Goal: Task Accomplishment & Management: Use online tool/utility

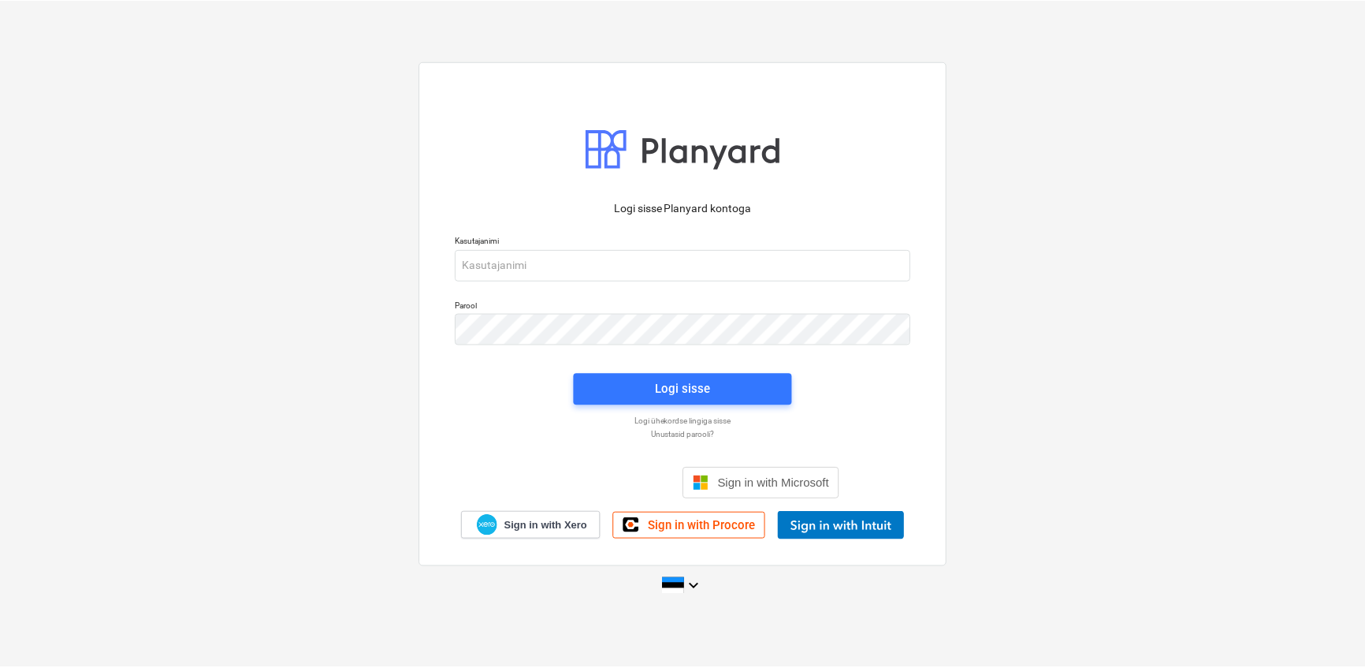
scroll to position [129, 0]
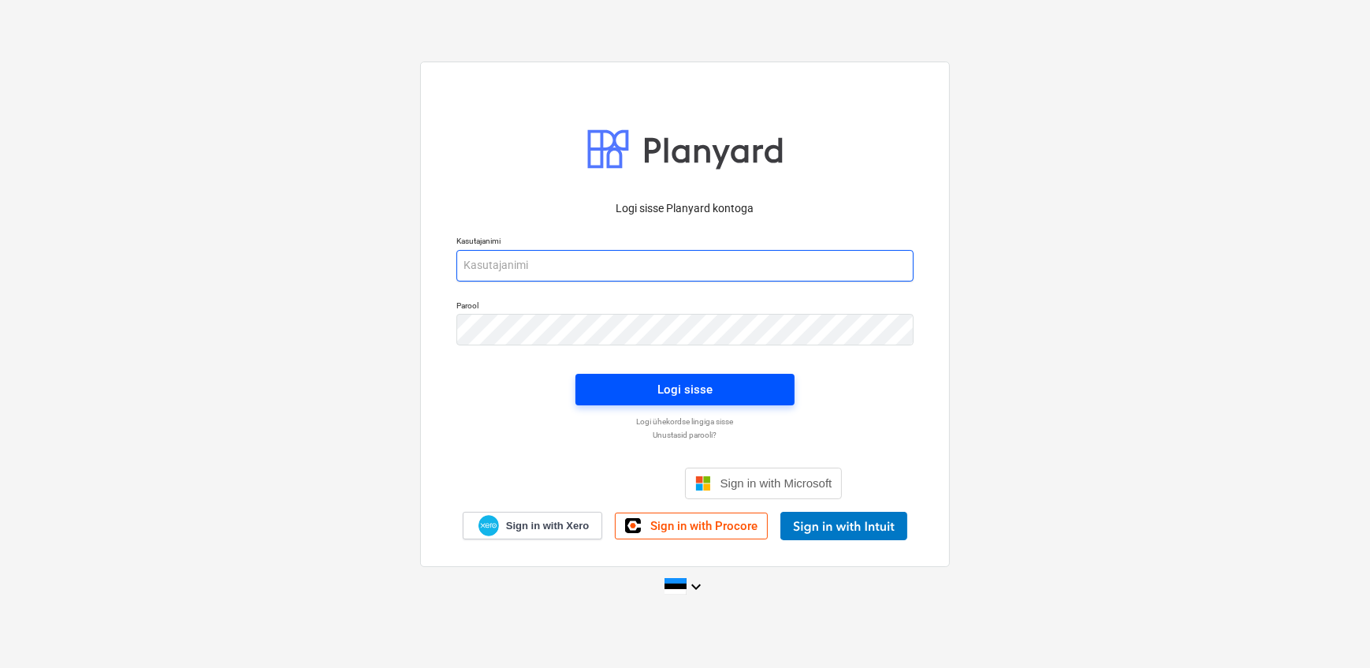
type input "[EMAIL_ADDRESS][DOMAIN_NAME]"
click at [623, 390] on span "Logi sisse" at bounding box center [684, 389] width 181 height 20
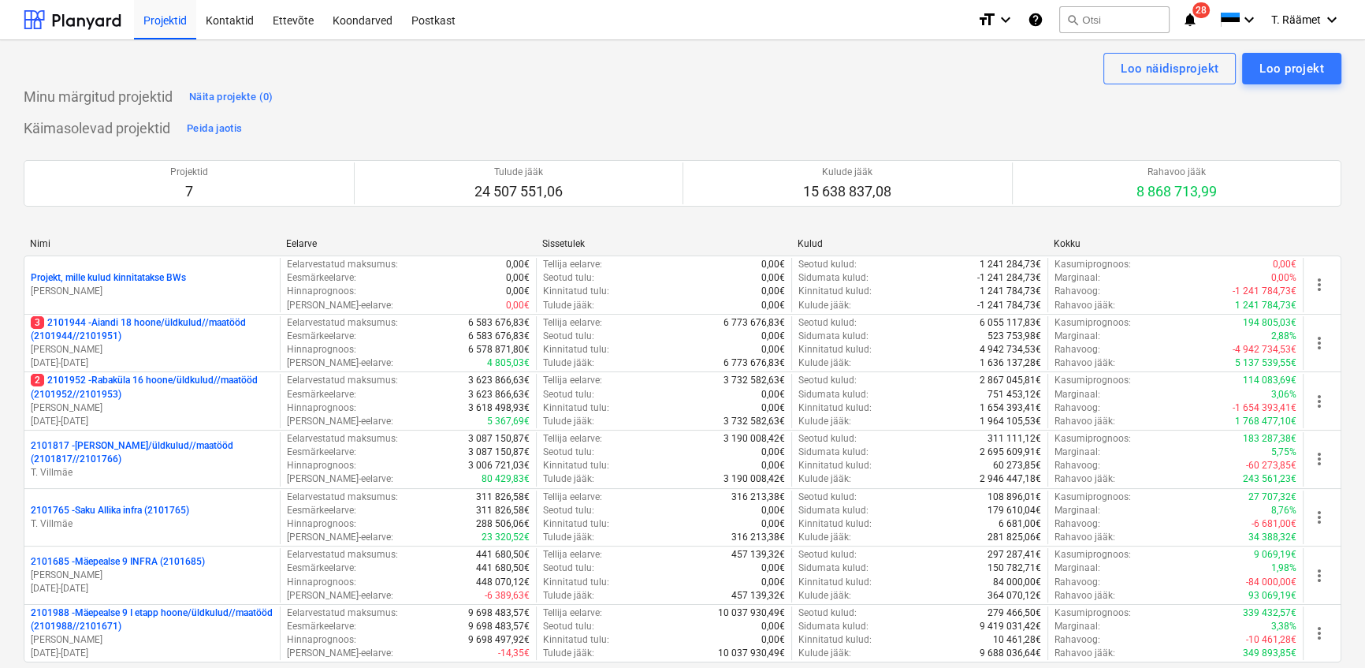
click at [169, 322] on p "3 2101944 - Aiandi 18 hoone/üldkulud//maatööd (2101944//2101951)" at bounding box center [152, 329] width 243 height 27
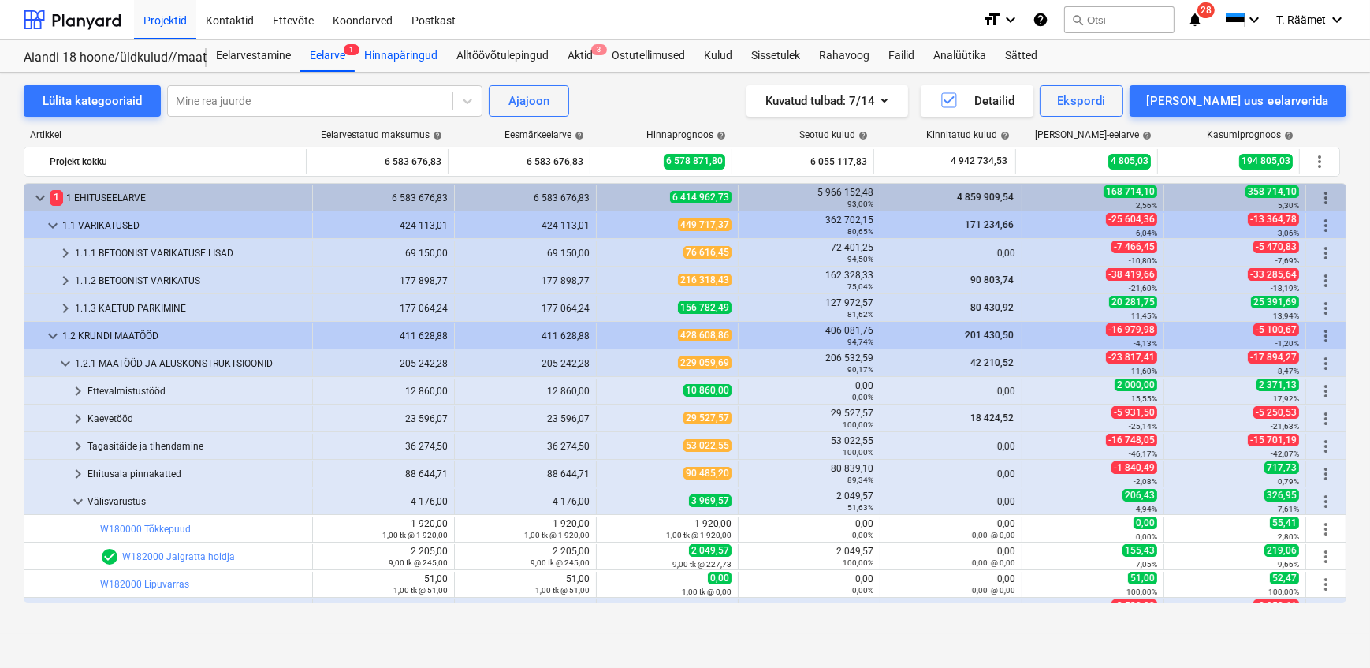
click at [393, 51] on div "Hinnapäringud" at bounding box center [401, 56] width 92 height 32
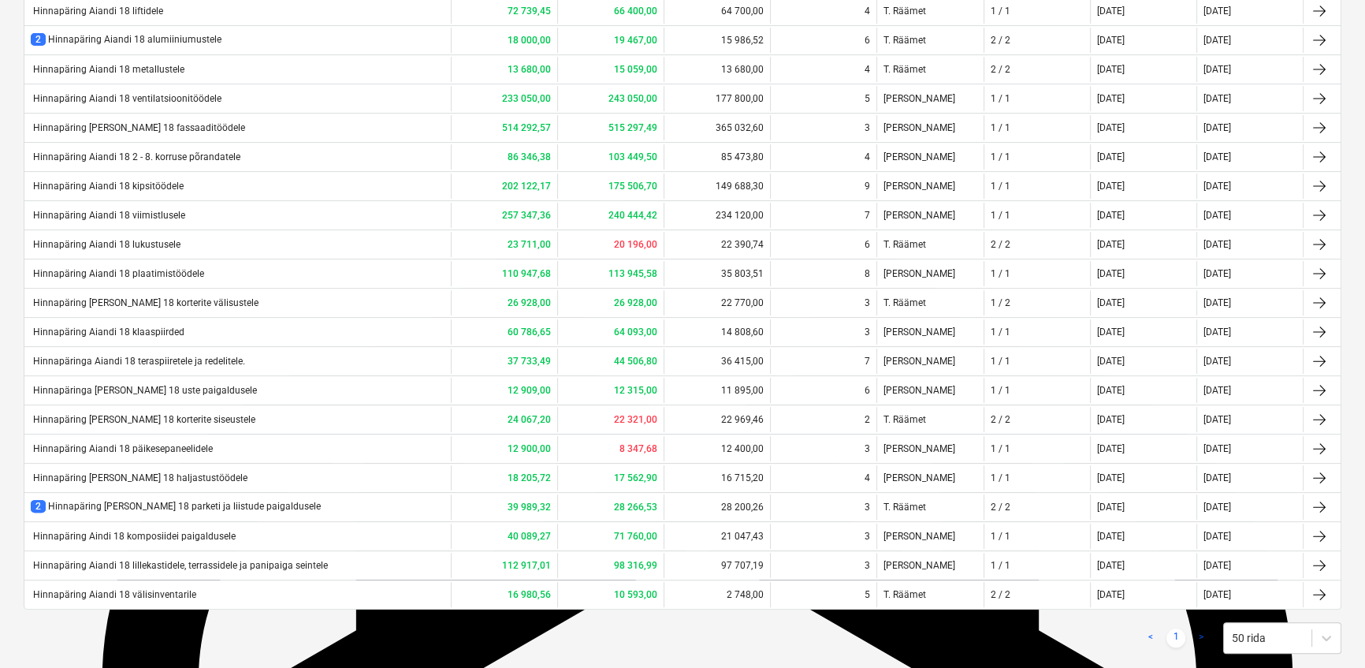
scroll to position [573, 0]
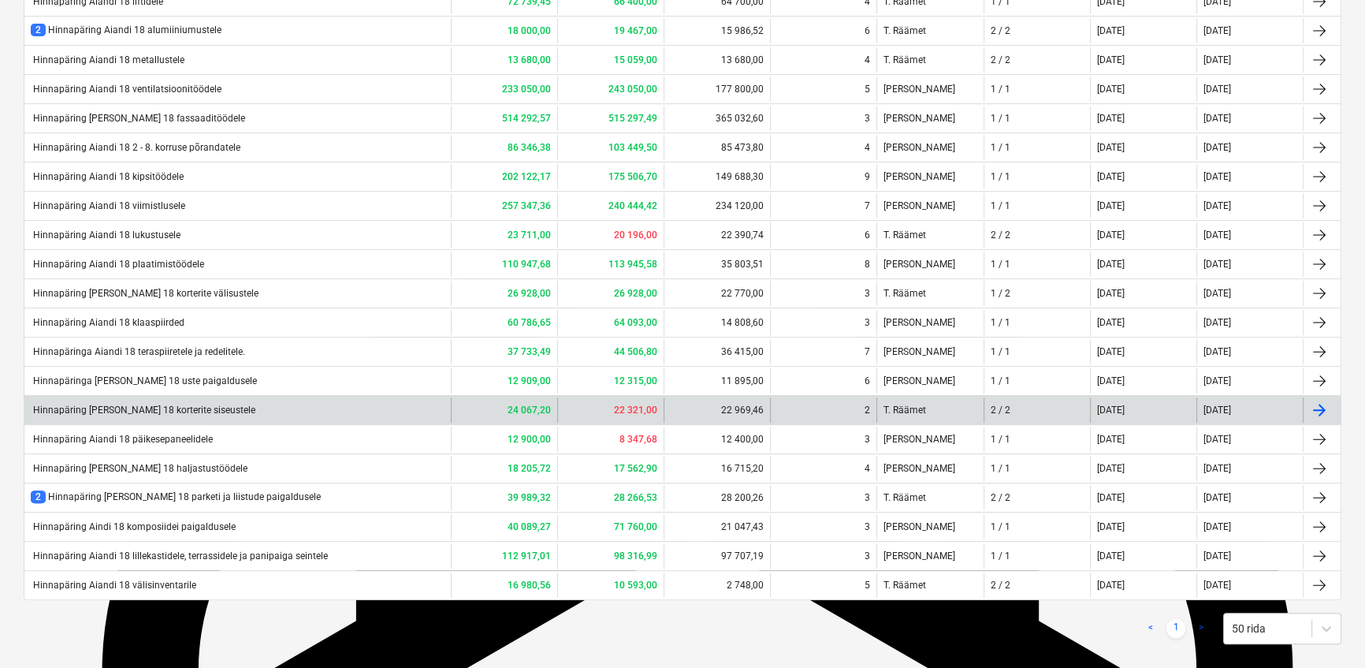
click at [176, 414] on div "Hinnapäring [PERSON_NAME] 18 korterite siseustele" at bounding box center [143, 409] width 225 height 11
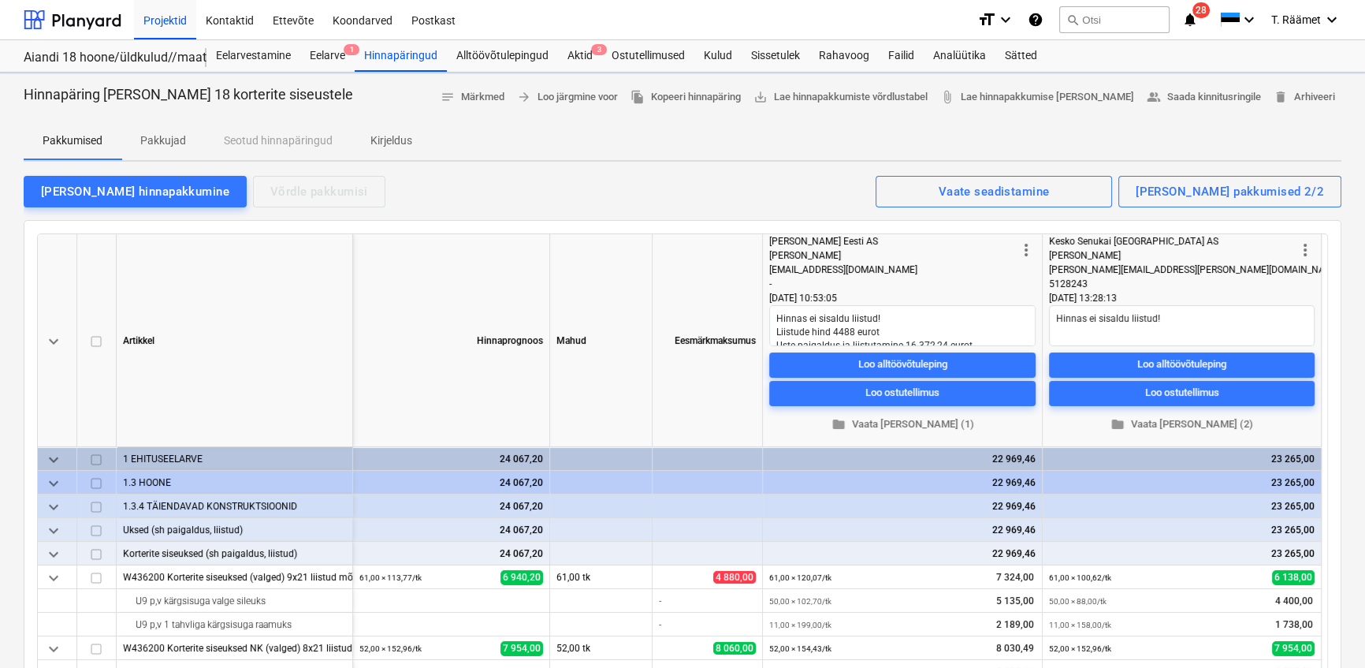
type textarea "x"
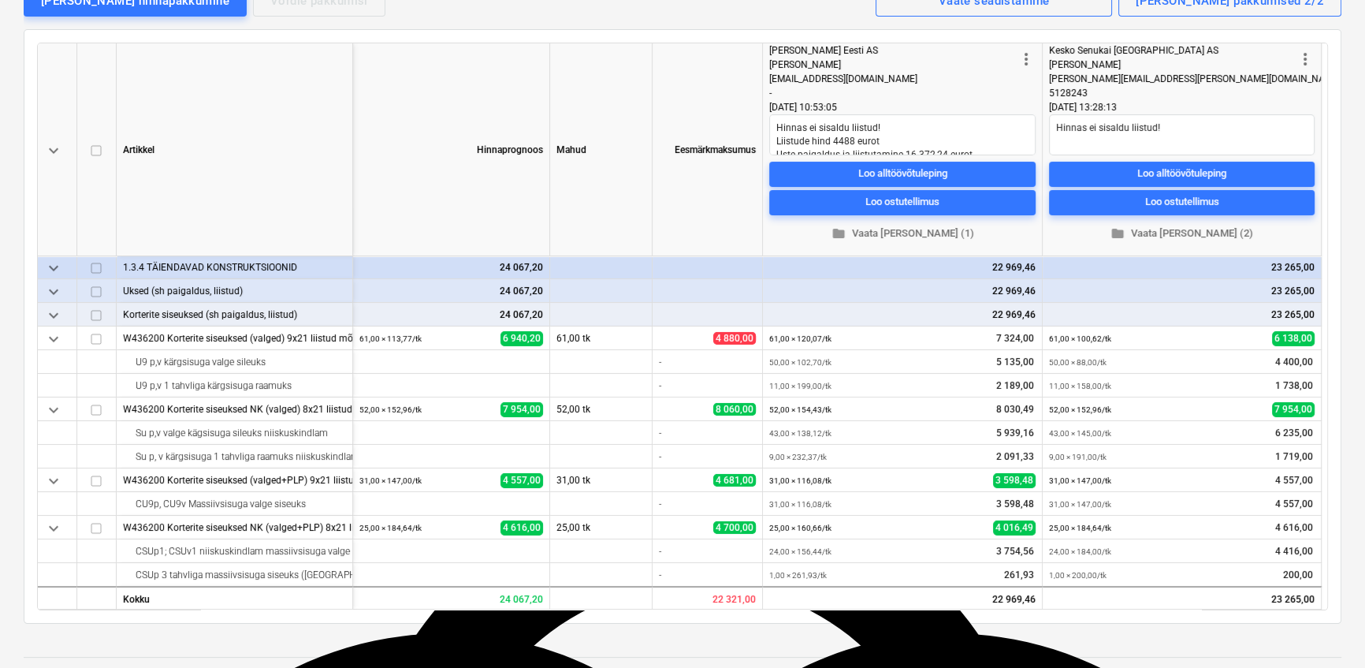
scroll to position [286, 0]
